Goal: Feedback & Contribution: Leave review/rating

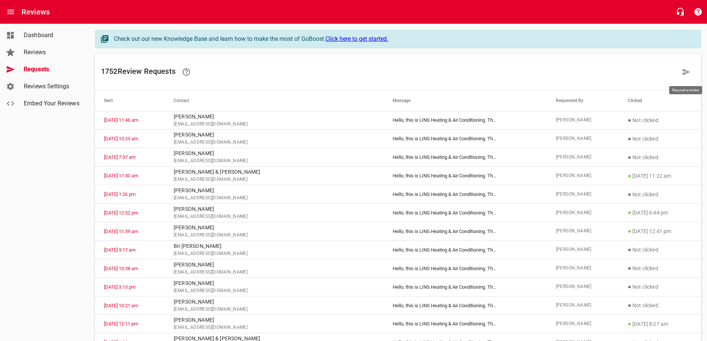
click at [686, 74] on icon at bounding box center [686, 72] width 8 height 7
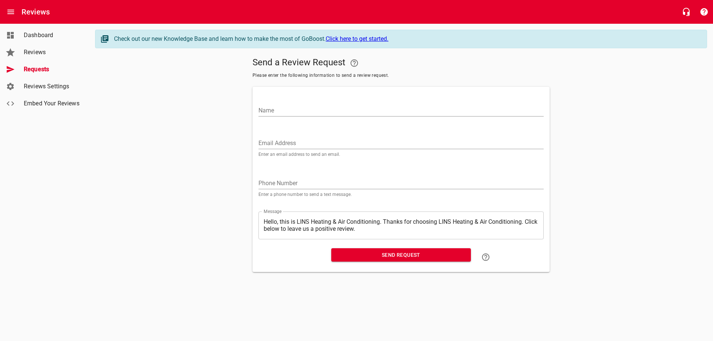
click at [287, 141] on input "Email Address" at bounding box center [400, 143] width 285 height 12
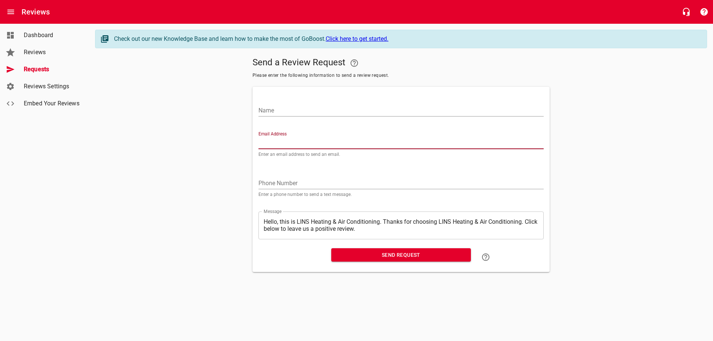
paste input "[EMAIL_ADDRESS][DOMAIN_NAME]"
type input "[EMAIL_ADDRESS][DOMAIN_NAME]"
click at [285, 114] on input "Name" at bounding box center [400, 111] width 285 height 12
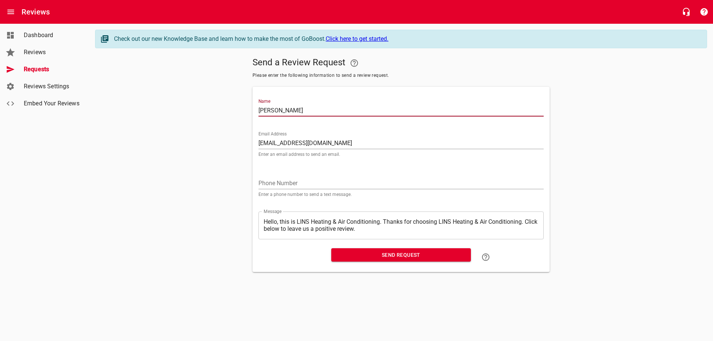
type input "[PERSON_NAME]"
click at [389, 255] on span "Send Request" at bounding box center [401, 254] width 128 height 9
